Goal: Task Accomplishment & Management: Use online tool/utility

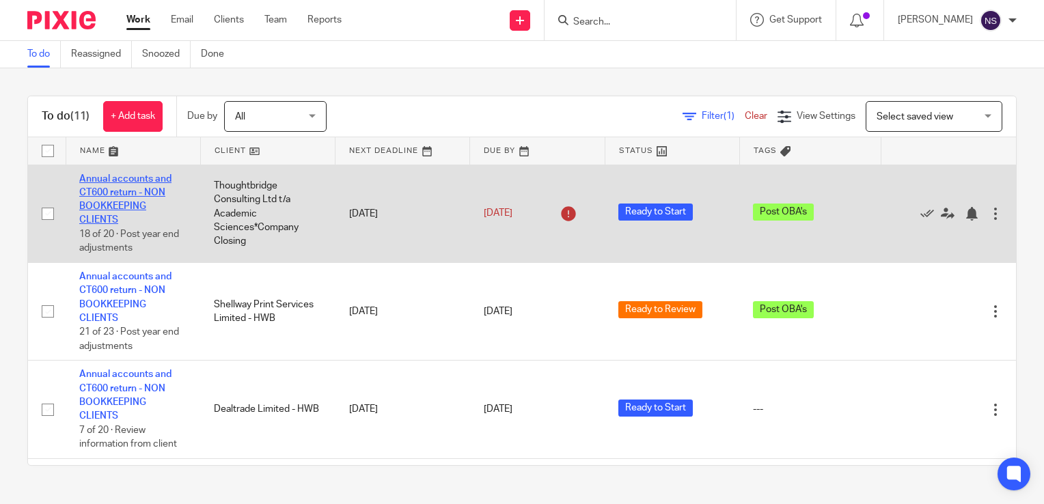
click at [126, 194] on link "Annual accounts and CT600 return - NON BOOKKEEPING CLIENTS" at bounding box center [125, 199] width 92 height 51
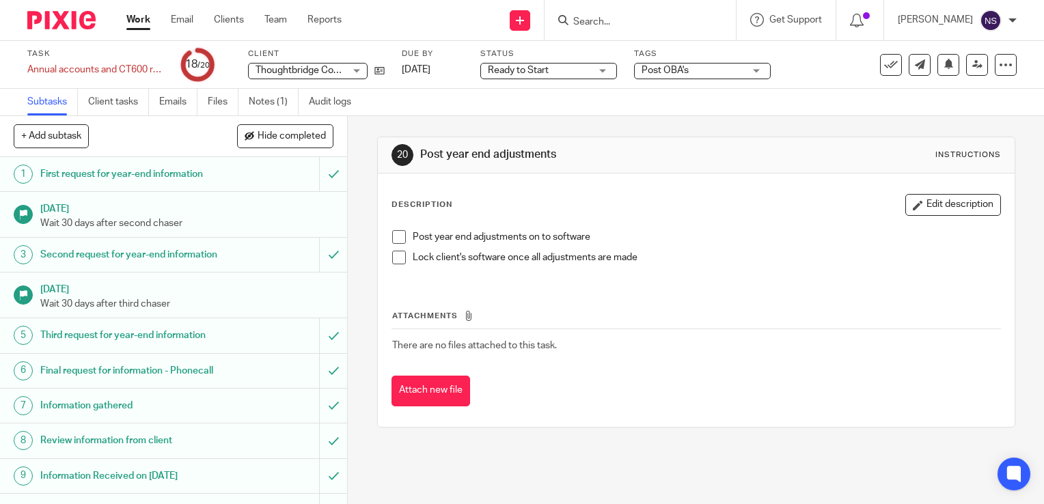
click at [392, 236] on span at bounding box center [399, 237] width 14 height 14
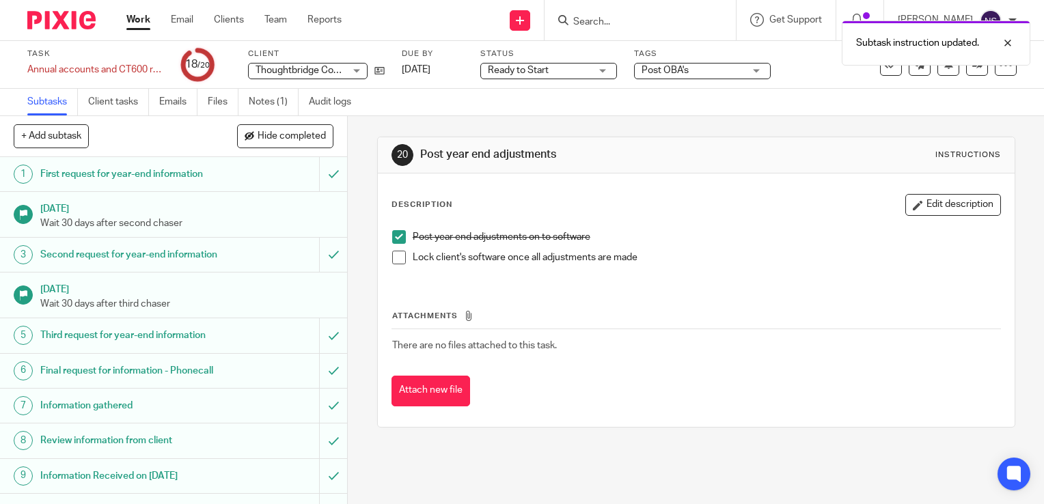
click at [396, 255] on span at bounding box center [399, 258] width 14 height 14
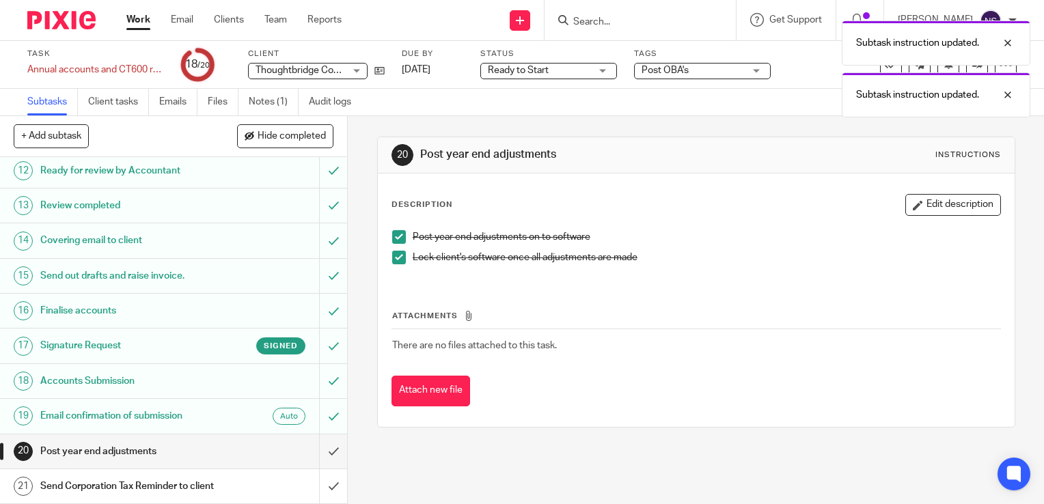
scroll to position [456, 0]
click at [314, 440] on input "submit" at bounding box center [173, 452] width 347 height 34
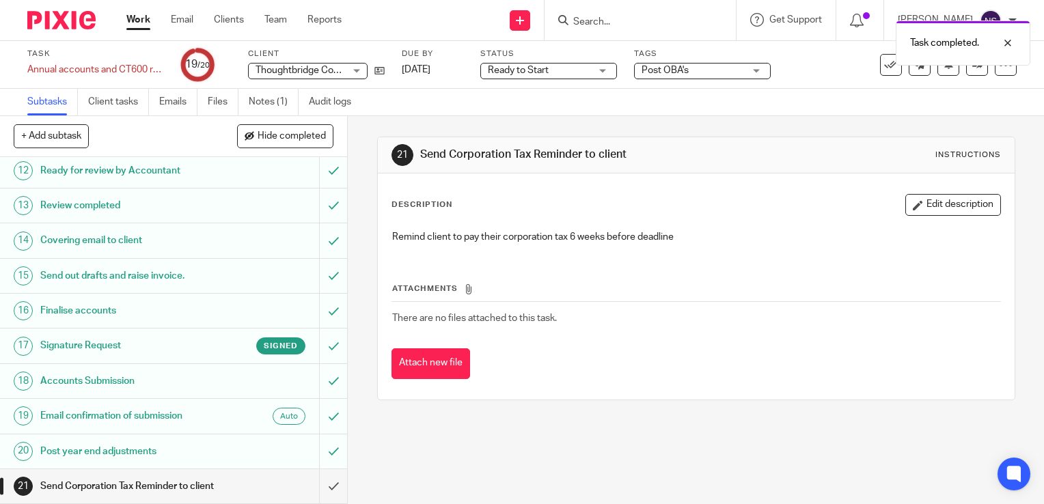
scroll to position [456, 0]
click at [317, 471] on input "submit" at bounding box center [173, 486] width 347 height 34
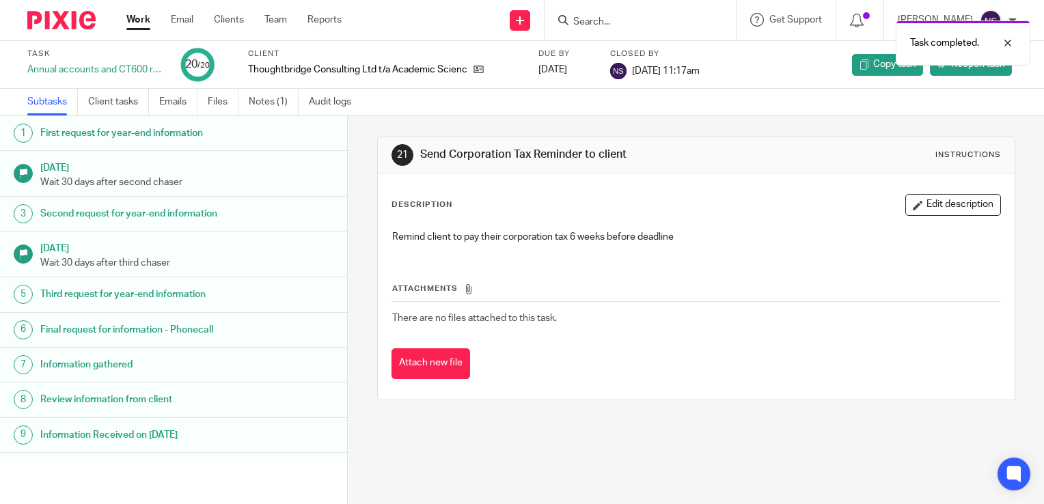
click at [57, 27] on img at bounding box center [61, 20] width 68 height 18
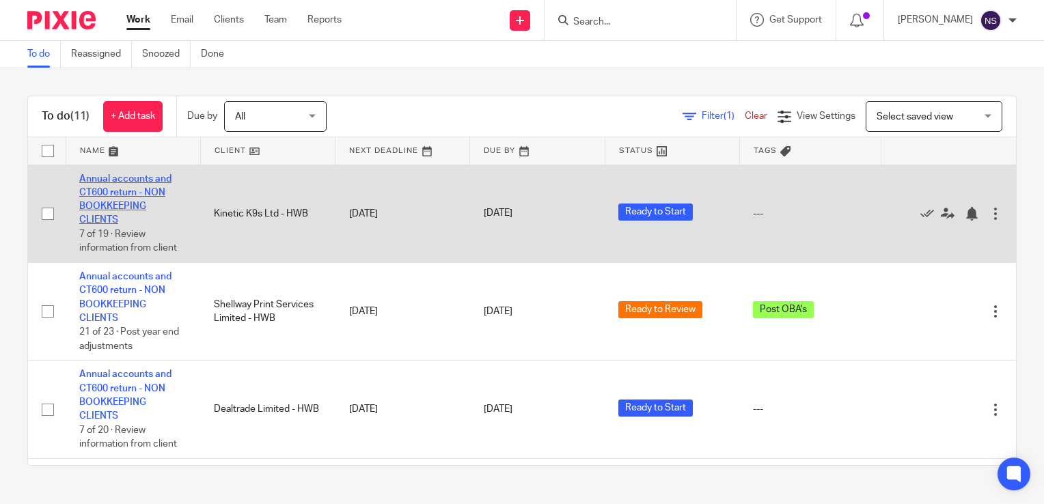
click at [121, 195] on link "Annual accounts and CT600 return - NON BOOKKEEPING CLIENTS" at bounding box center [125, 199] width 92 height 51
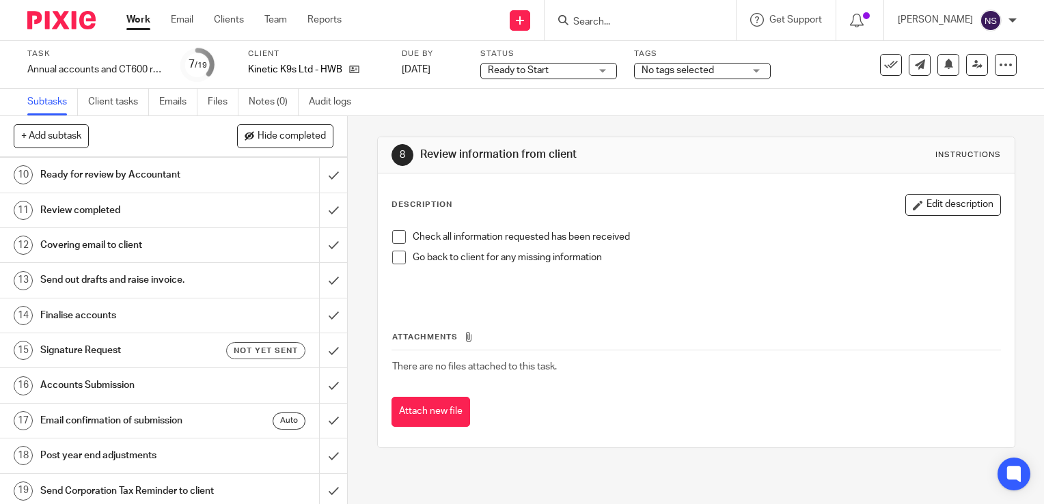
scroll to position [407, 0]
